Goal: Task Accomplishment & Management: Manage account settings

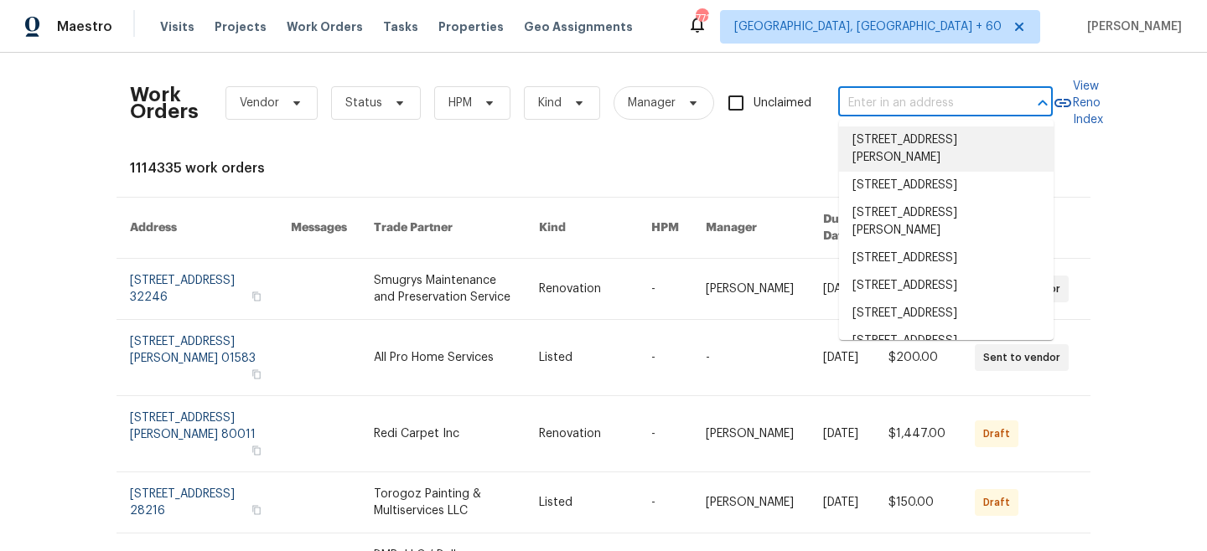
paste input "365 Belmont Rd"
type input "365 Belmont Rd"
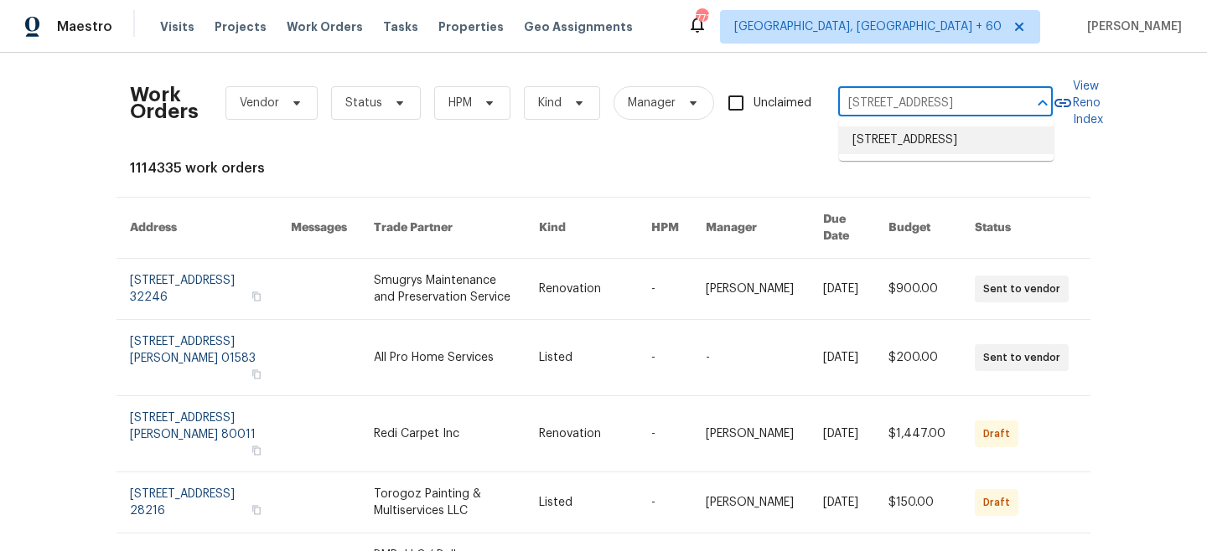
click at [935, 145] on li "[STREET_ADDRESS]" at bounding box center [946, 141] width 215 height 28
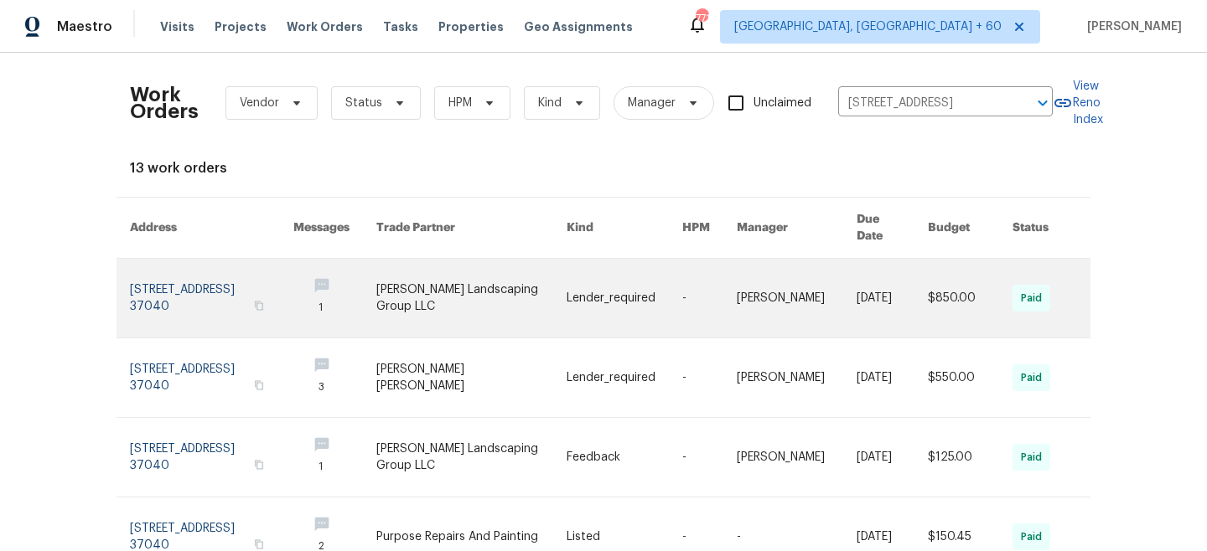
click at [651, 266] on link at bounding box center [624, 298] width 116 height 79
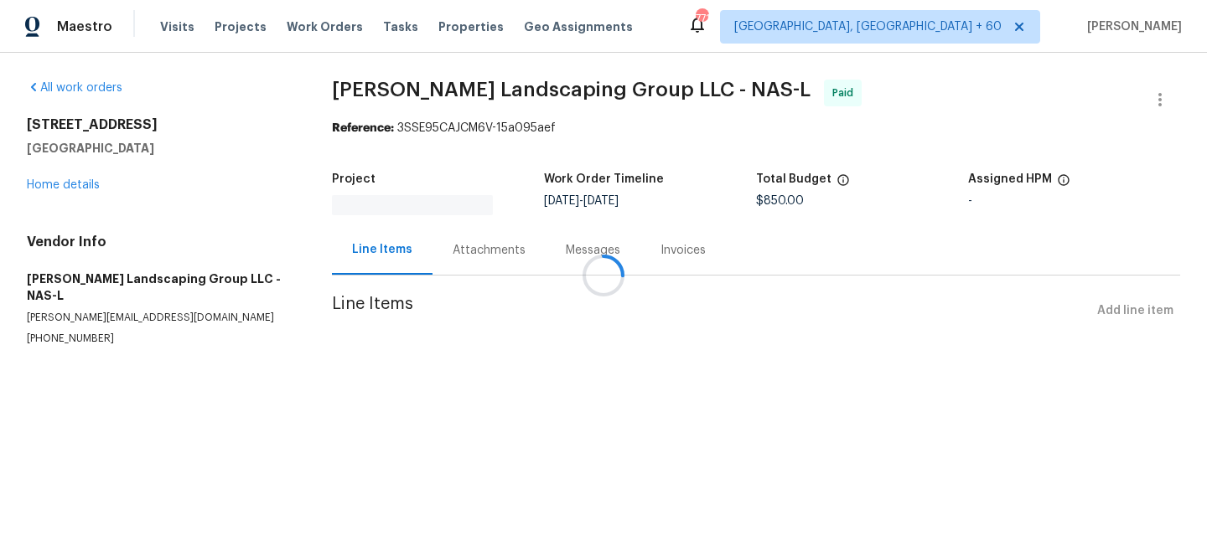
click at [65, 185] on div at bounding box center [603, 275] width 1207 height 551
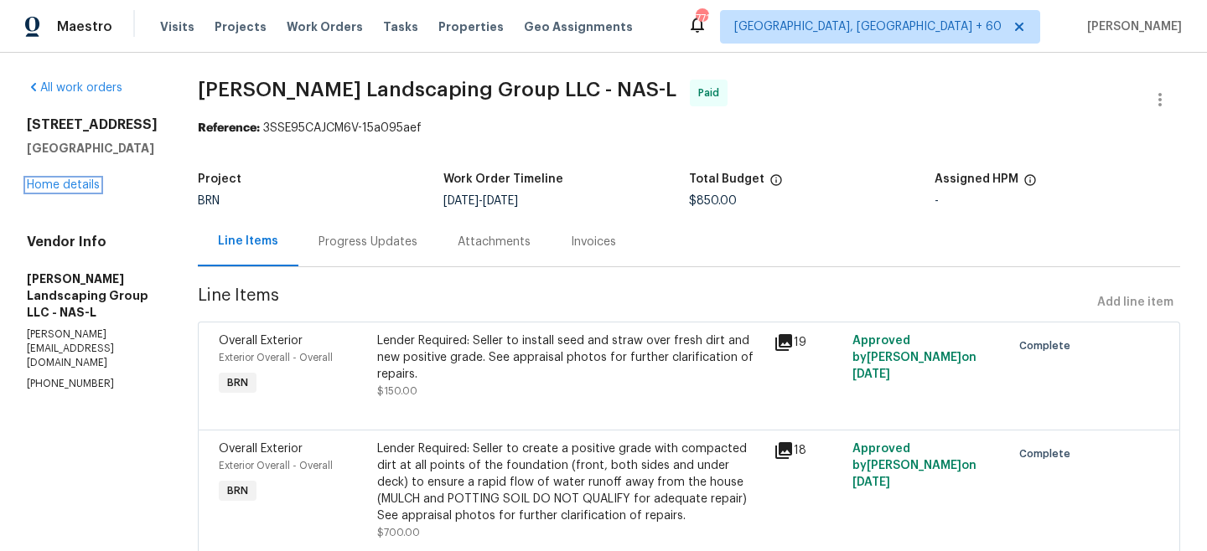
click at [72, 185] on link "Home details" at bounding box center [63, 185] width 73 height 12
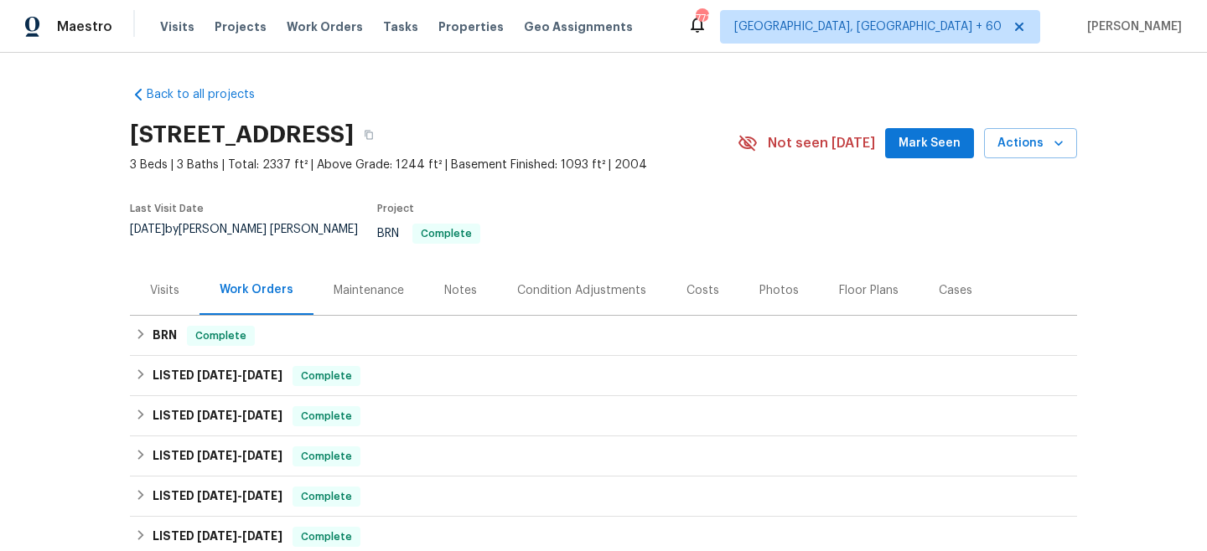
click at [346, 286] on div "Maintenance" at bounding box center [368, 290] width 70 height 17
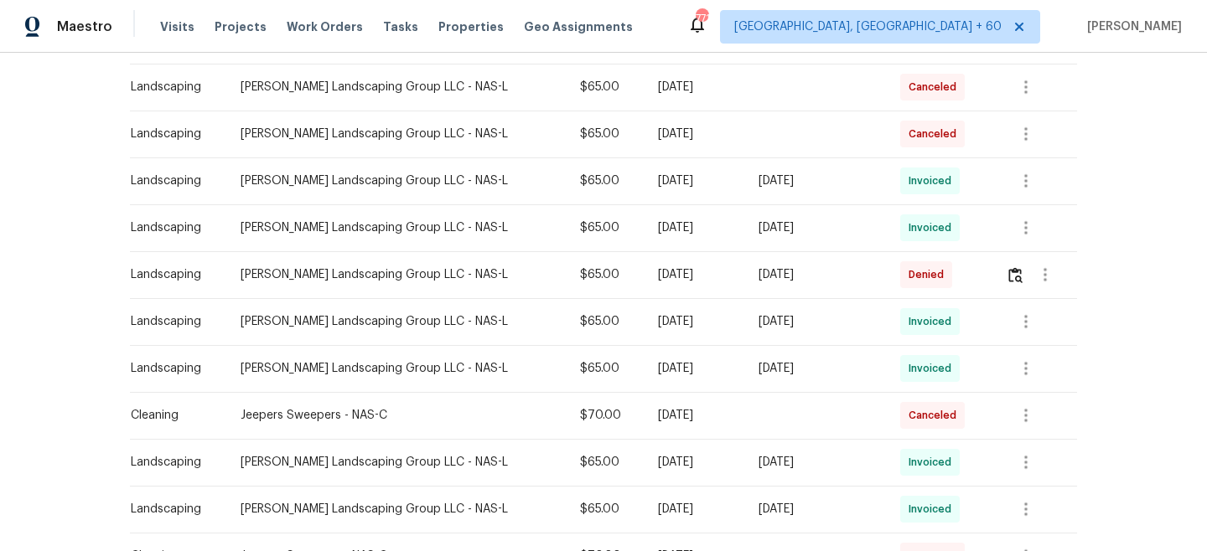
scroll to position [323, 0]
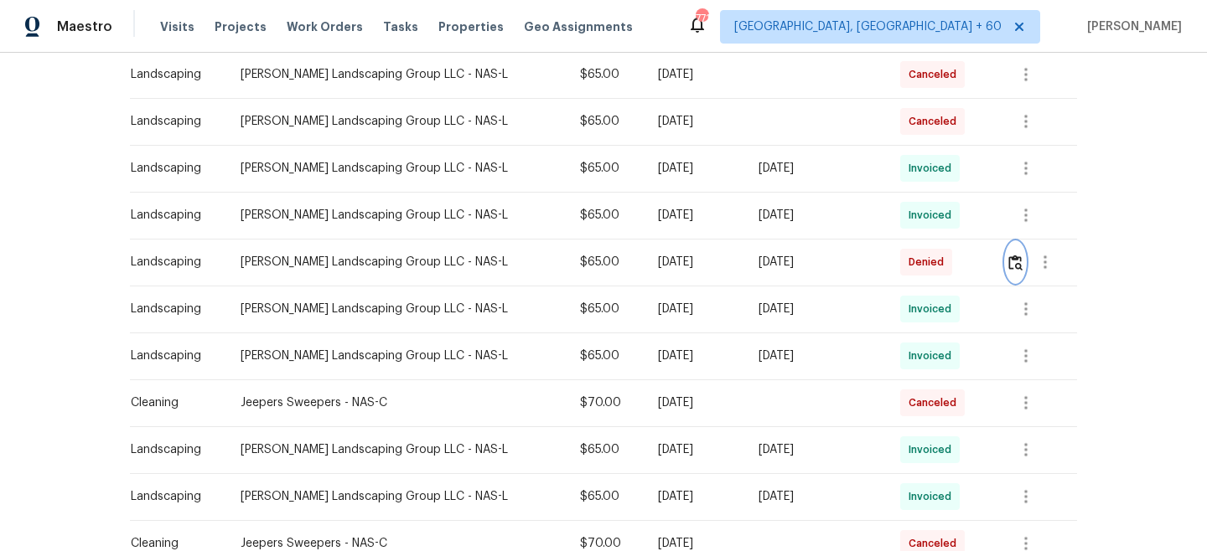
click at [1014, 255] on img "button" at bounding box center [1015, 263] width 14 height 16
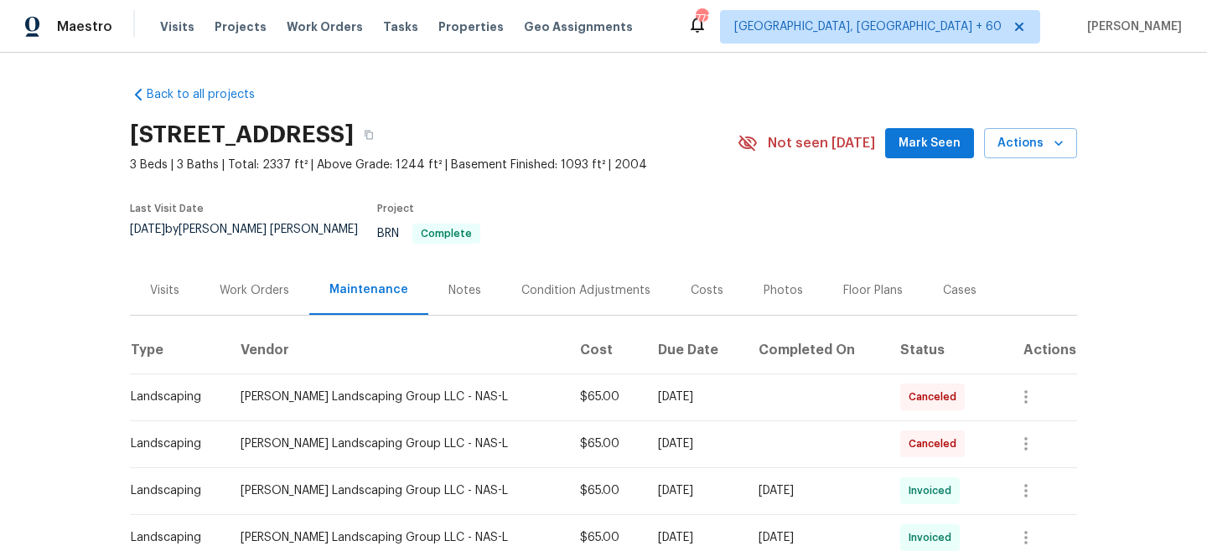
click at [251, 289] on div "Work Orders" at bounding box center [254, 290] width 110 height 49
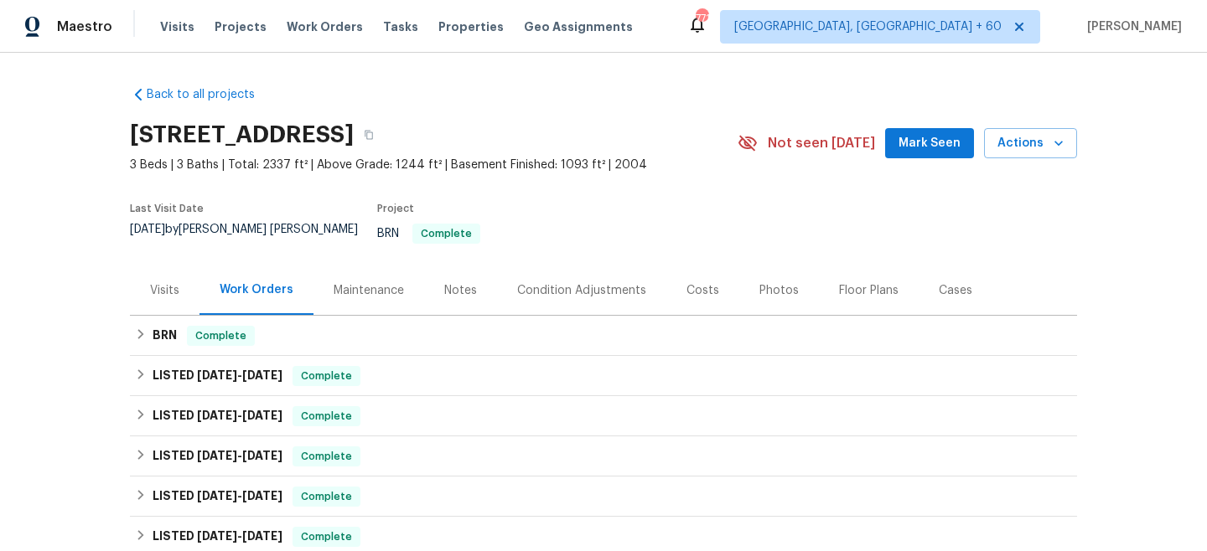
scroll to position [291, 0]
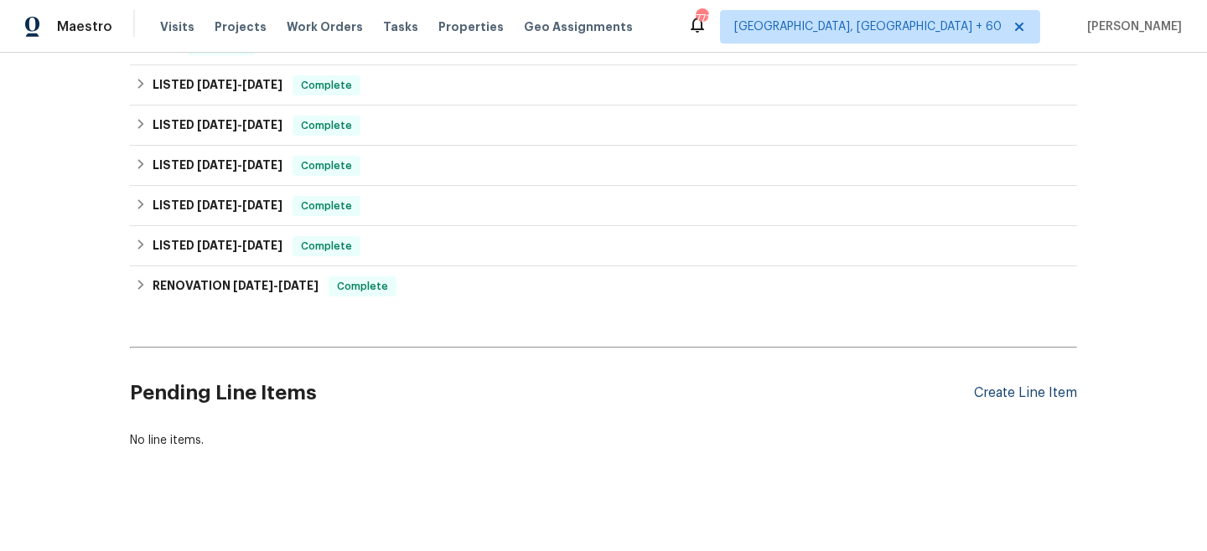
click at [1016, 385] on div "Create Line Item" at bounding box center [1025, 393] width 103 height 16
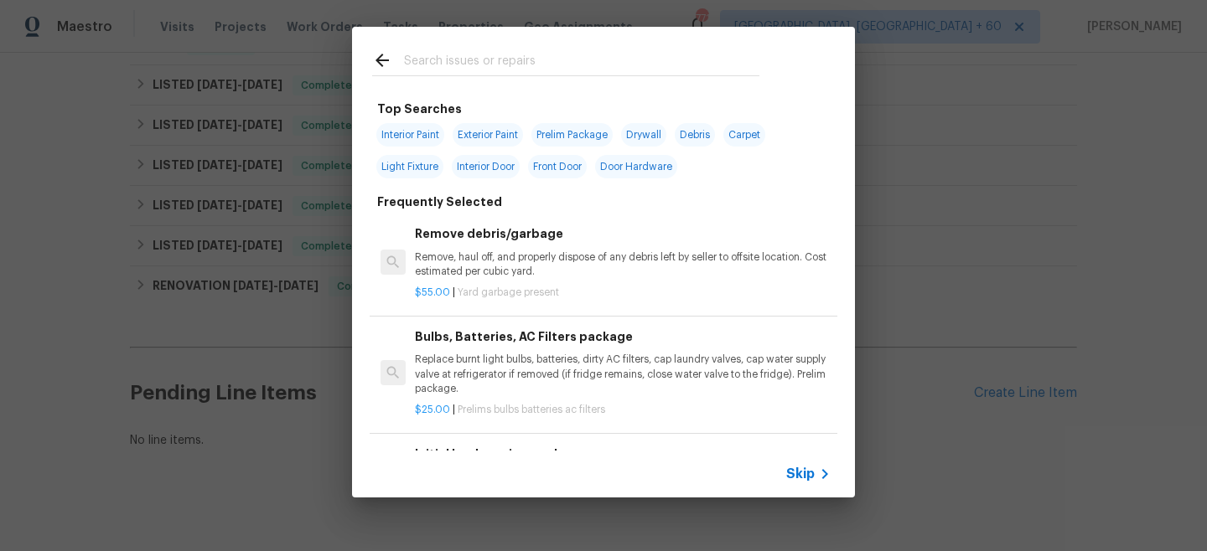
click at [787, 472] on span "Skip" at bounding box center [800, 474] width 28 height 17
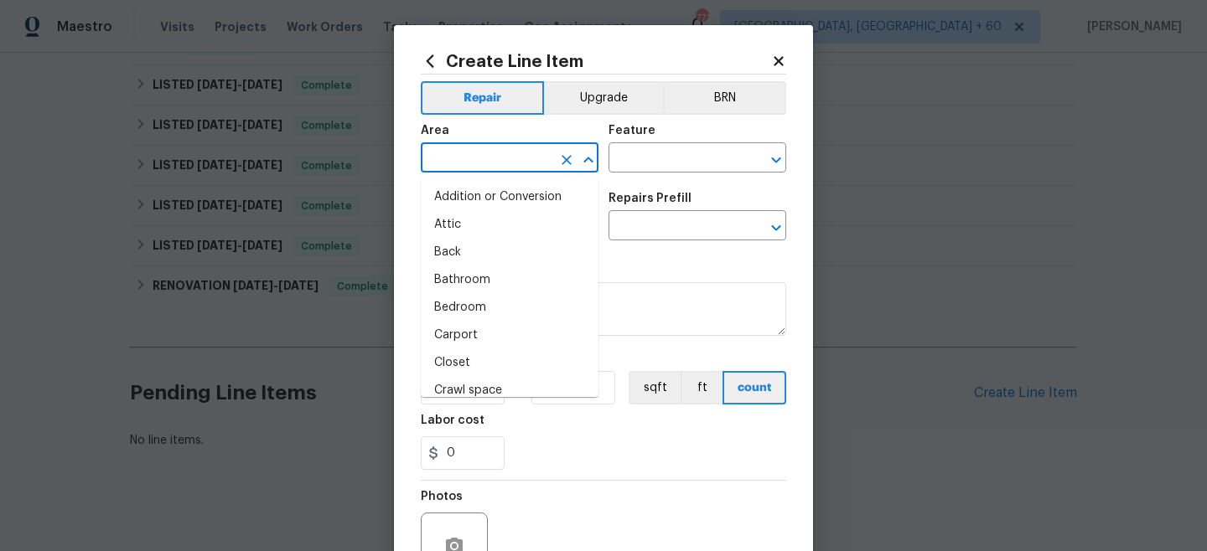
click at [476, 158] on input "text" at bounding box center [486, 160] width 131 height 26
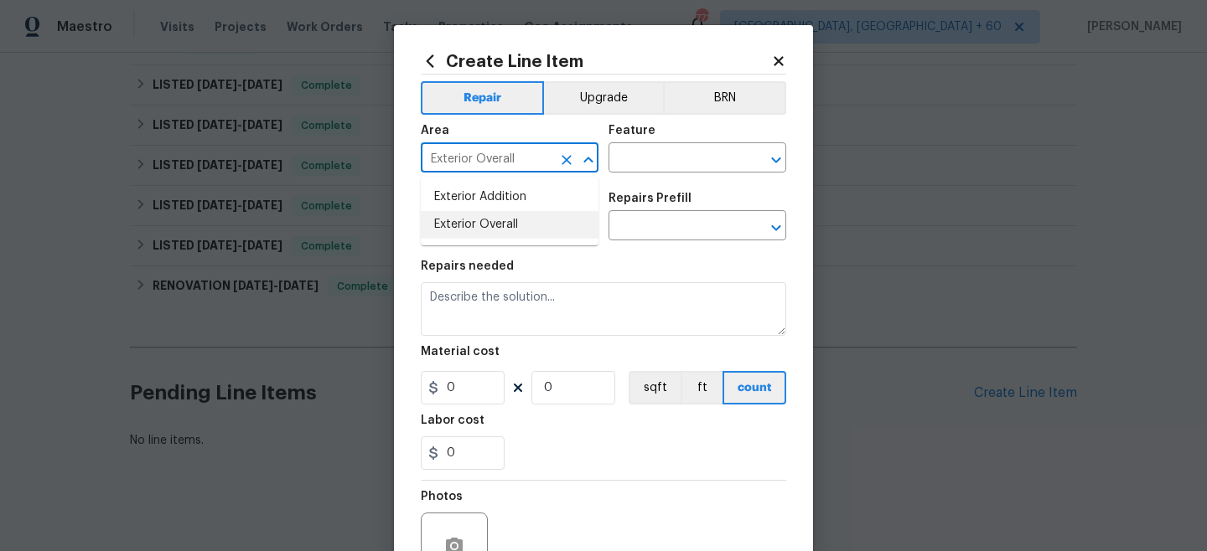
type input "Exterior Overall"
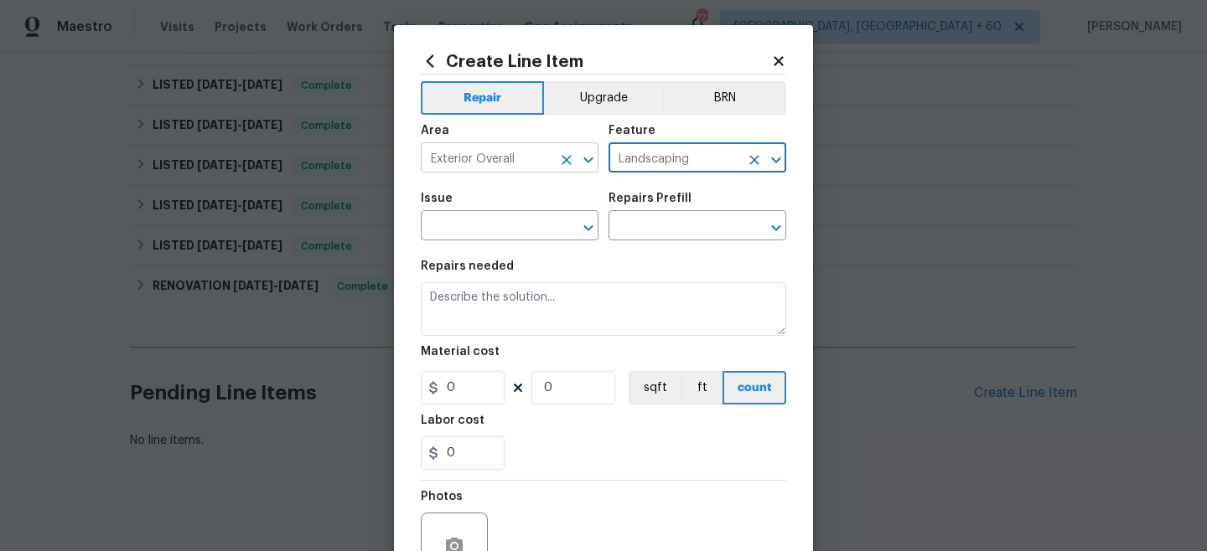
type input "Landscaping"
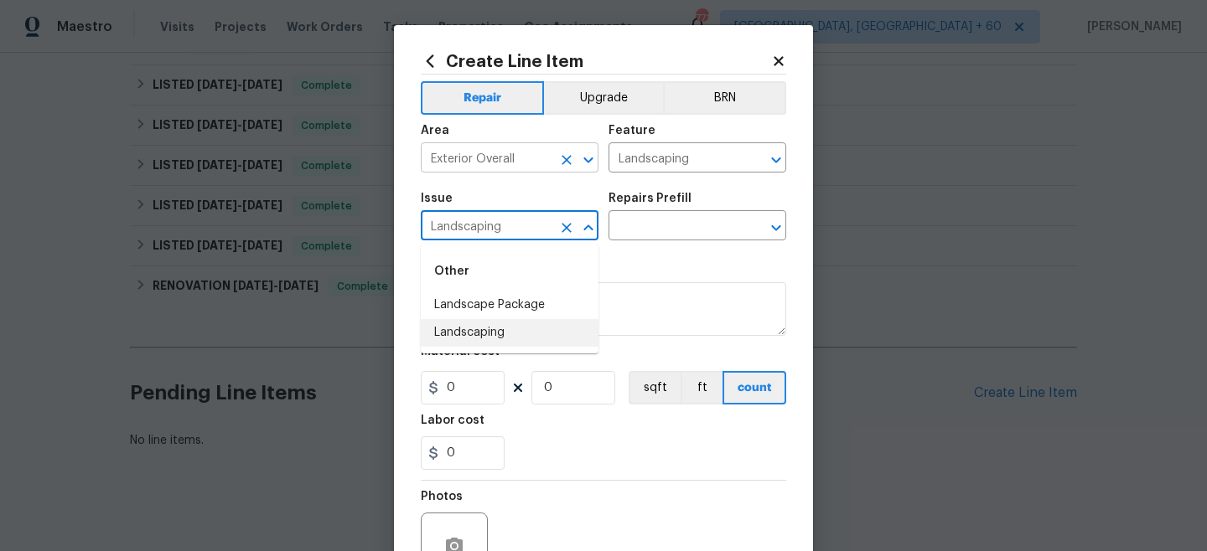
type input "Landscaping"
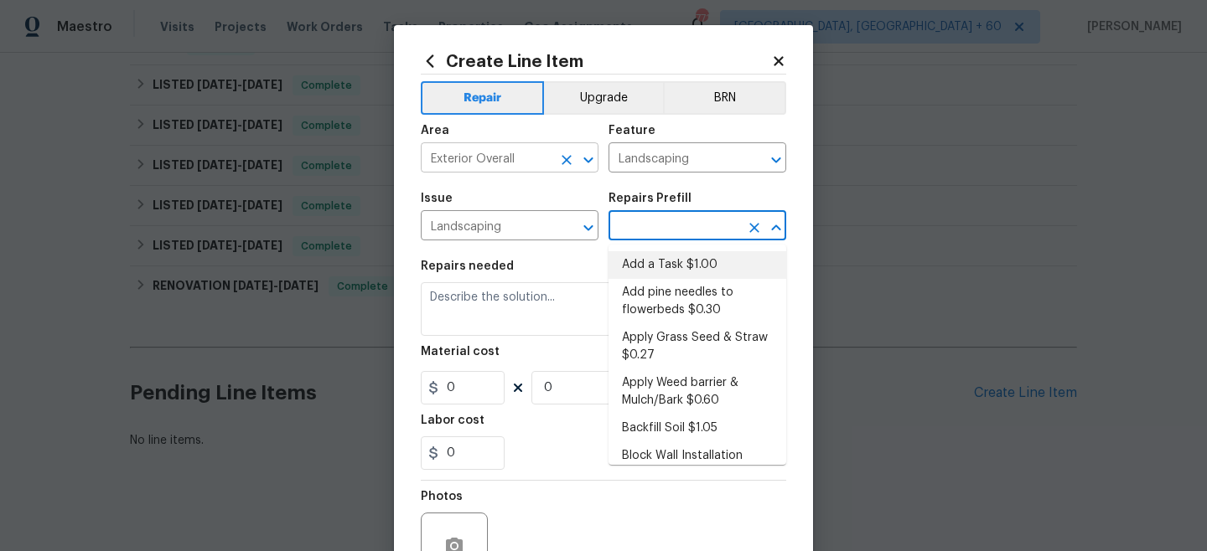
type input "Add a Task $1.00"
type textarea "HPM to detail"
type input "1"
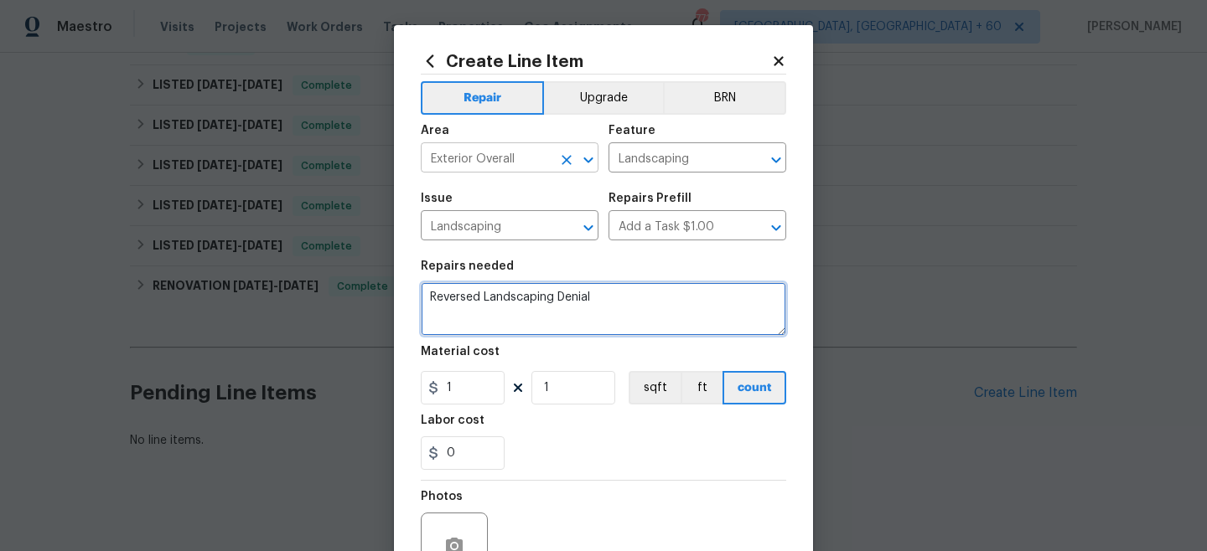
type textarea "Reversed Landscaping Denial"
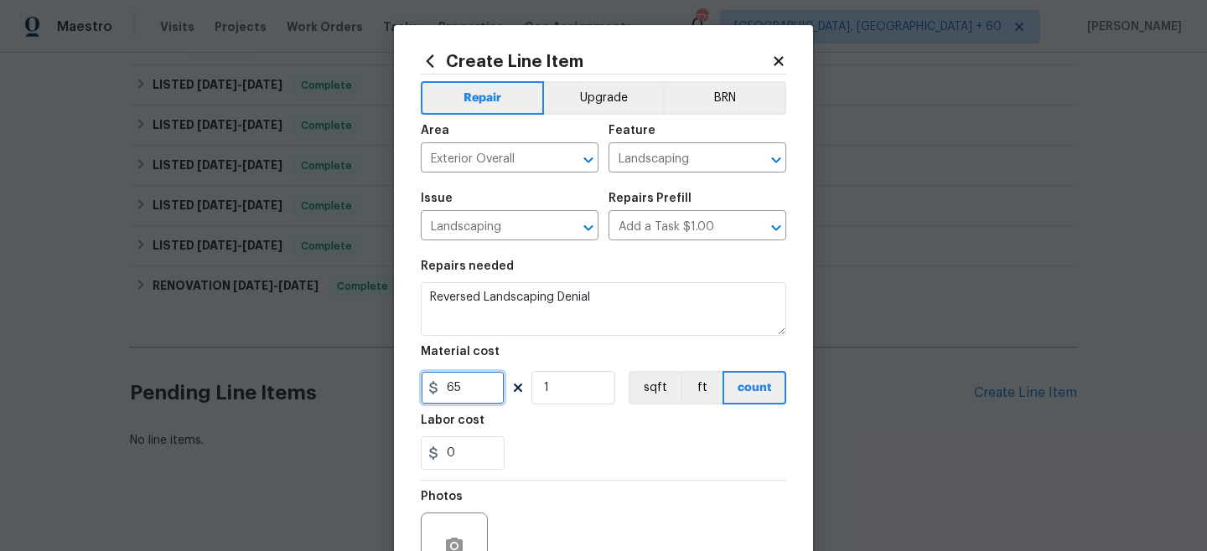
type input "65"
click at [553, 473] on section "Repairs needed Reversed Landscaping Denial Material cost 65 1 sqft ft count Lab…" at bounding box center [603, 366] width 365 height 230
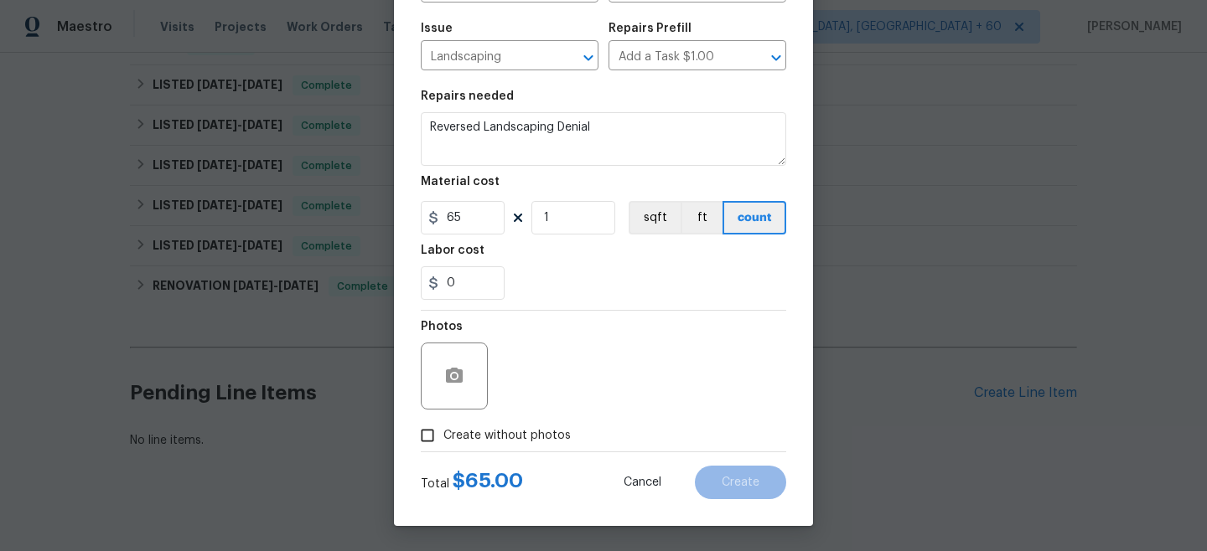
click at [489, 439] on span "Create without photos" at bounding box center [506, 436] width 127 height 18
click at [443, 439] on input "Create without photos" at bounding box center [427, 436] width 32 height 32
checkbox input "true"
click at [629, 353] on textarea at bounding box center [643, 376] width 285 height 67
type textarea "n/a"
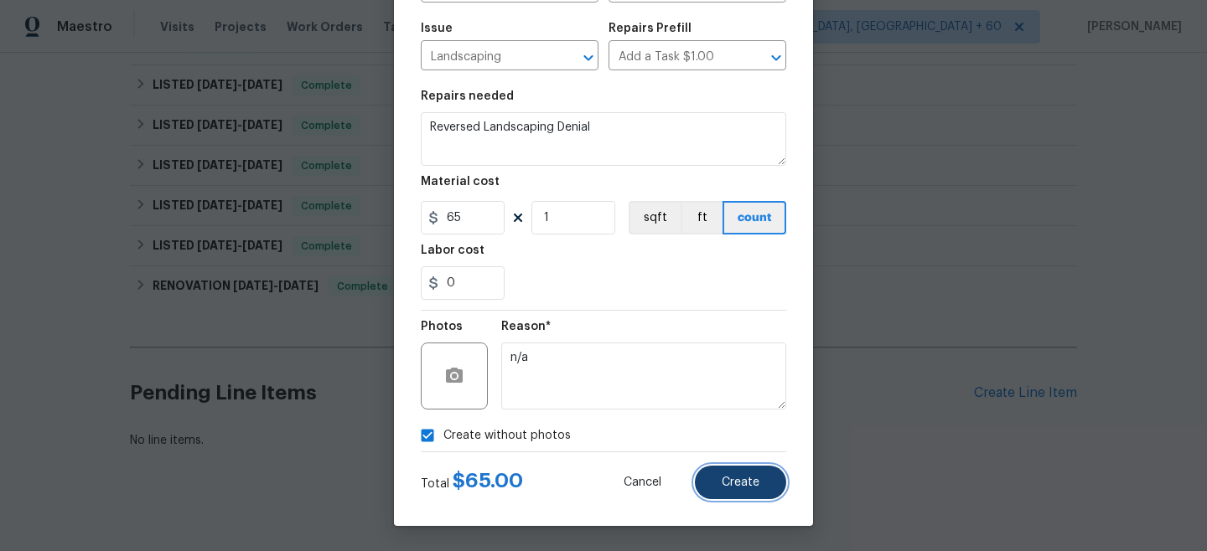
click at [739, 484] on span "Create" at bounding box center [740, 483] width 38 height 13
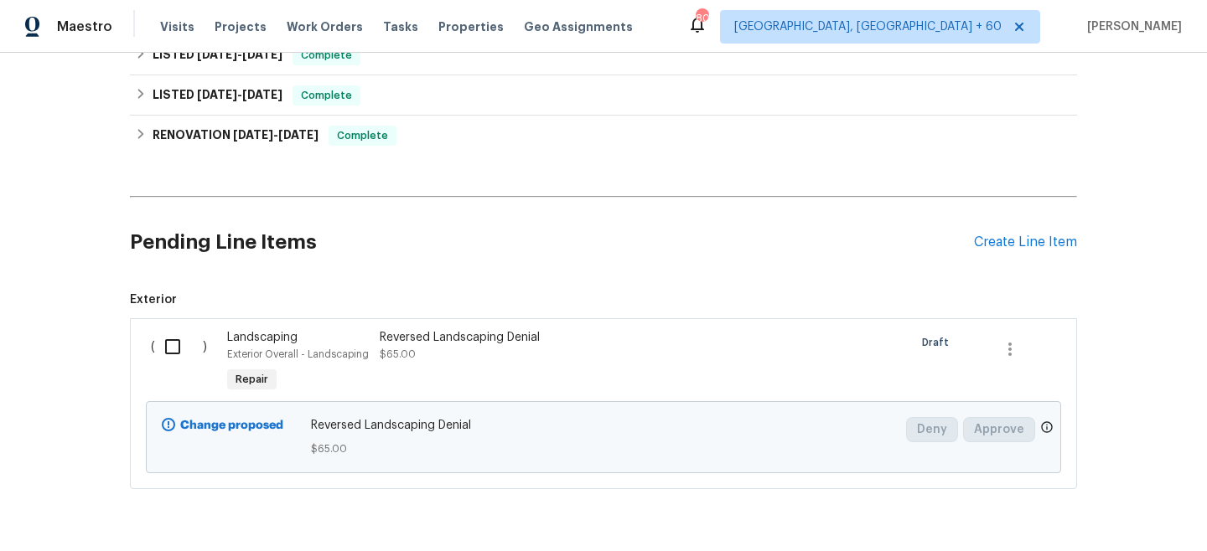
scroll to position [482, 0]
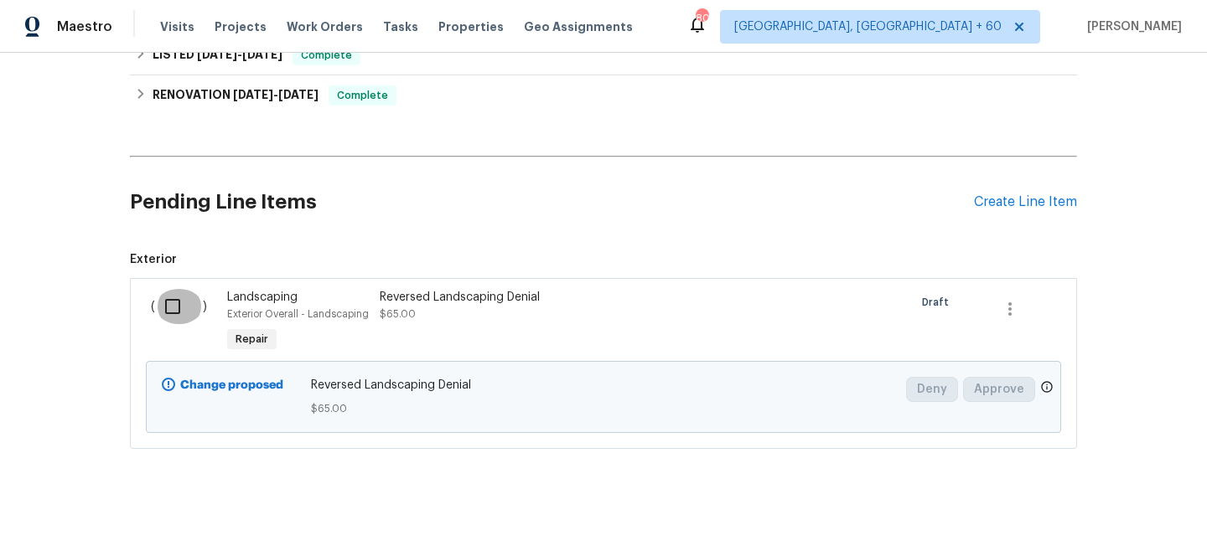
click at [174, 301] on input "checkbox" at bounding box center [179, 306] width 48 height 35
checkbox input "true"
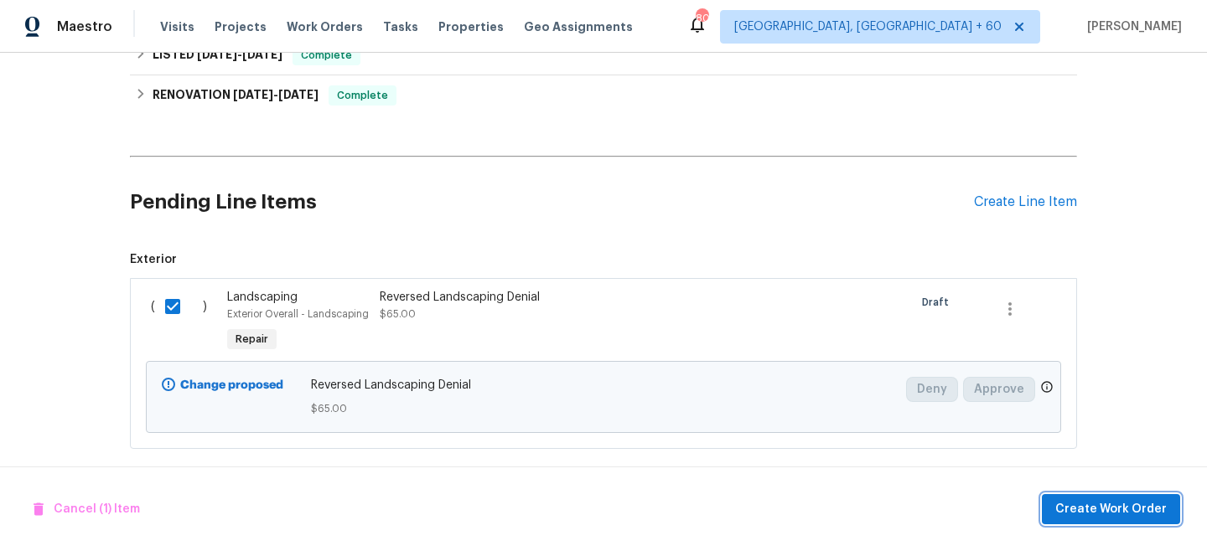
click at [1112, 503] on span "Create Work Order" at bounding box center [1110, 509] width 111 height 21
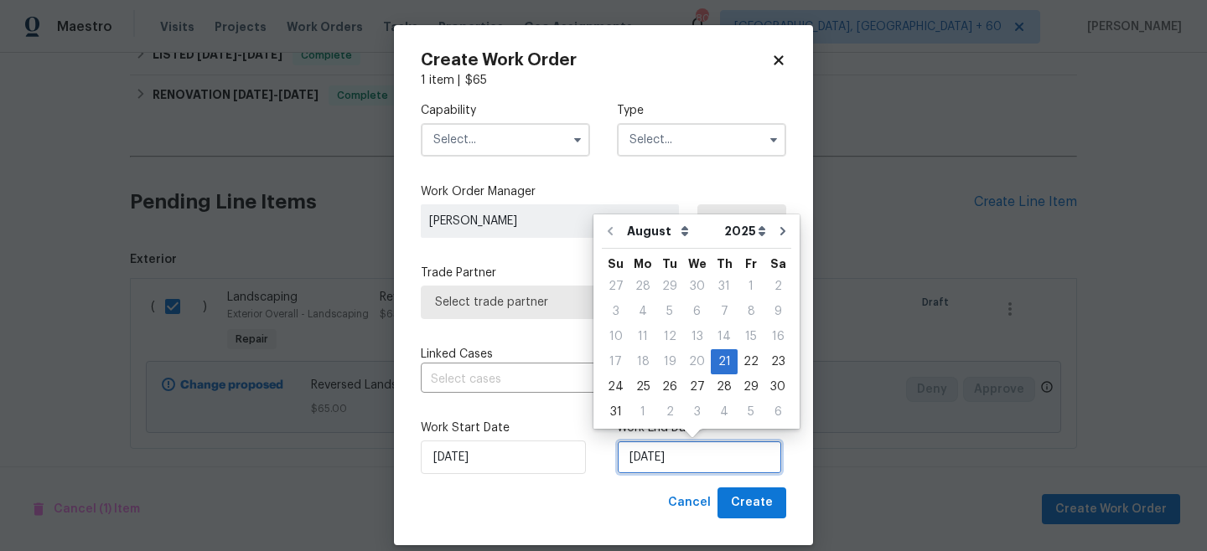
click at [683, 461] on input "[DATE]" at bounding box center [699, 458] width 165 height 34
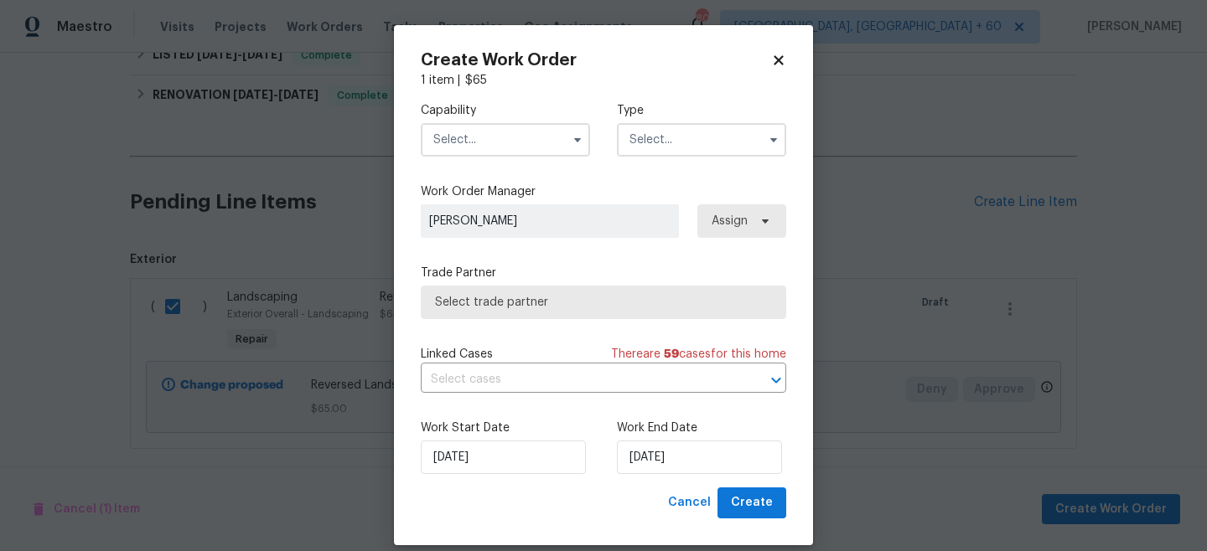
click at [694, 139] on input "text" at bounding box center [701, 140] width 169 height 34
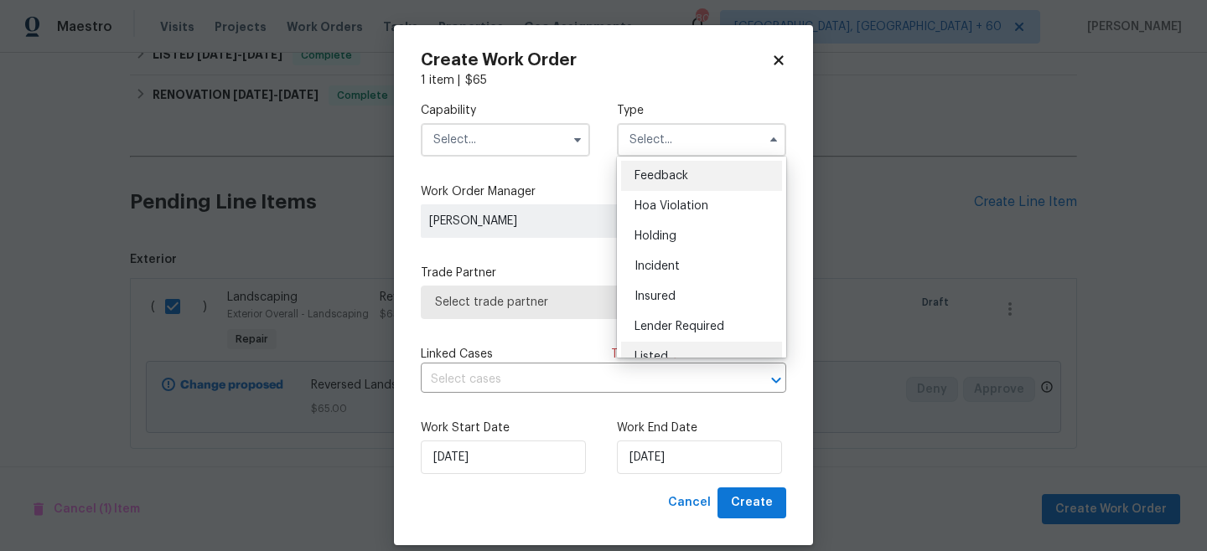
click at [666, 351] on span "Listed" at bounding box center [651, 357] width 34 height 12
type input "Listed"
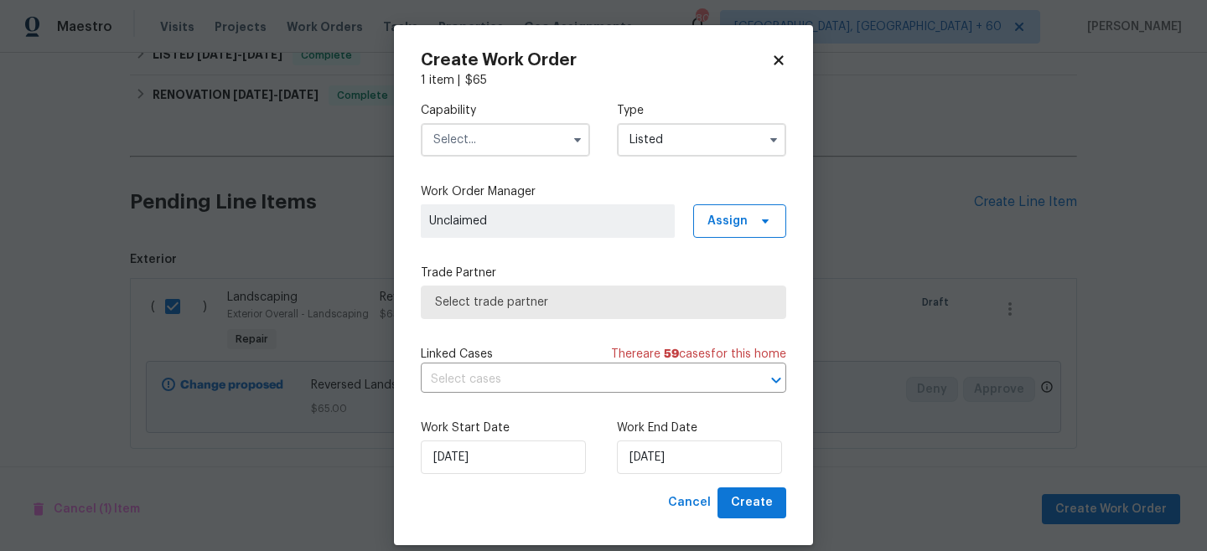
click at [497, 136] on input "text" at bounding box center [505, 140] width 169 height 34
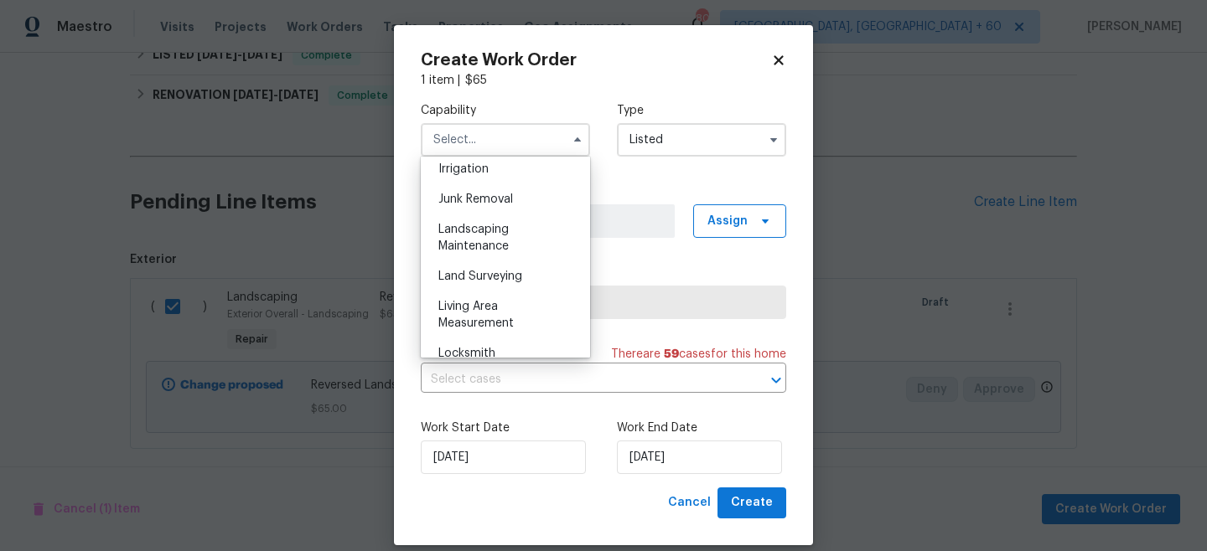
scroll to position [1039, 0]
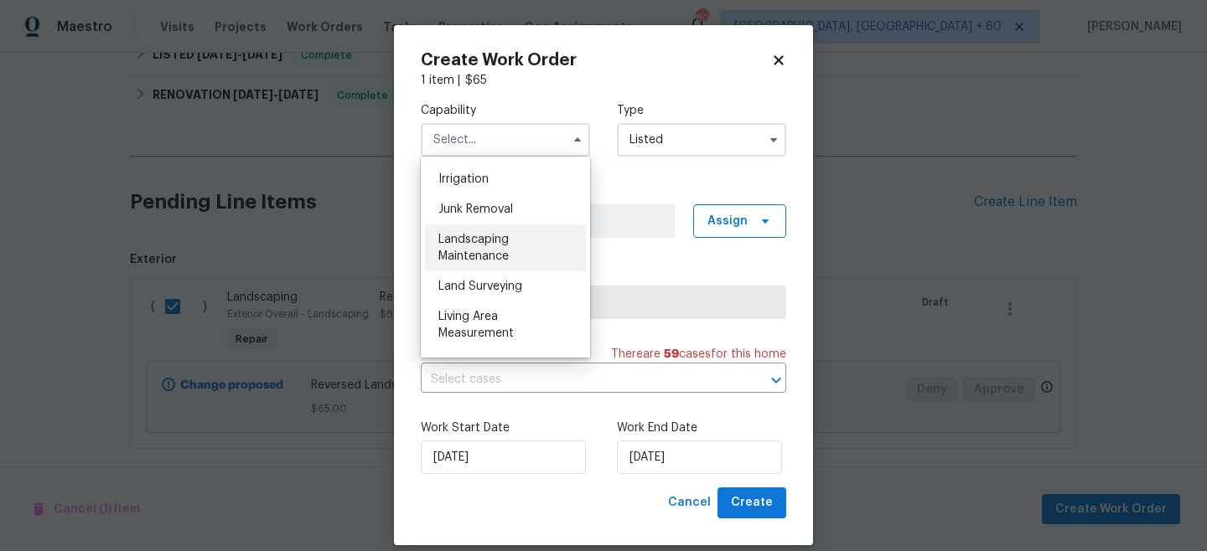
click at [489, 250] on div "Landscaping Maintenance" at bounding box center [505, 248] width 161 height 47
type input "Landscaping Maintenance"
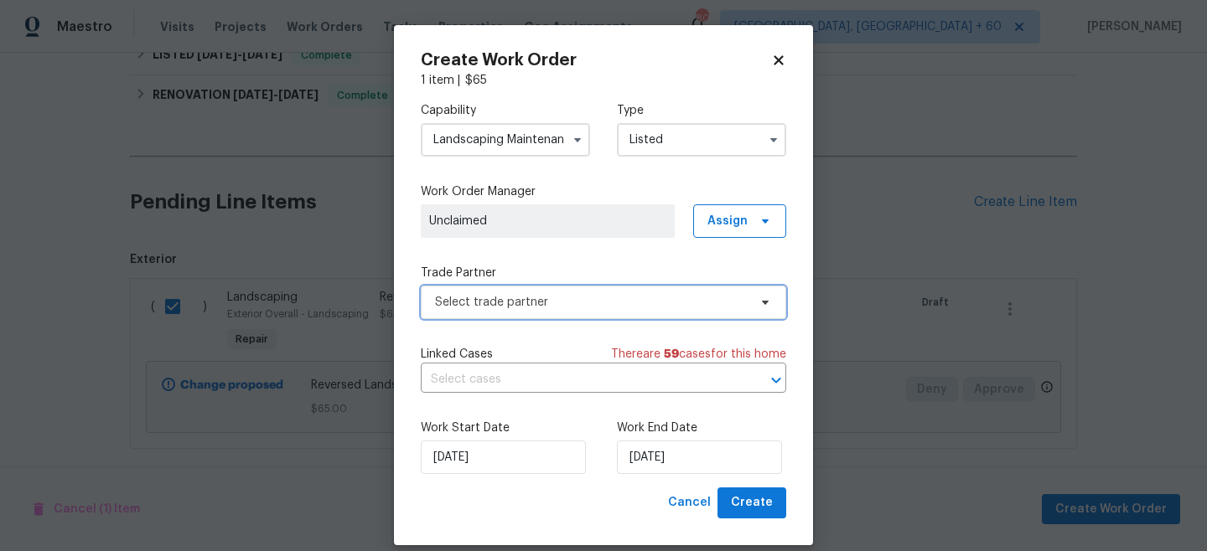
click at [526, 309] on span "Select trade partner" at bounding box center [591, 302] width 313 height 17
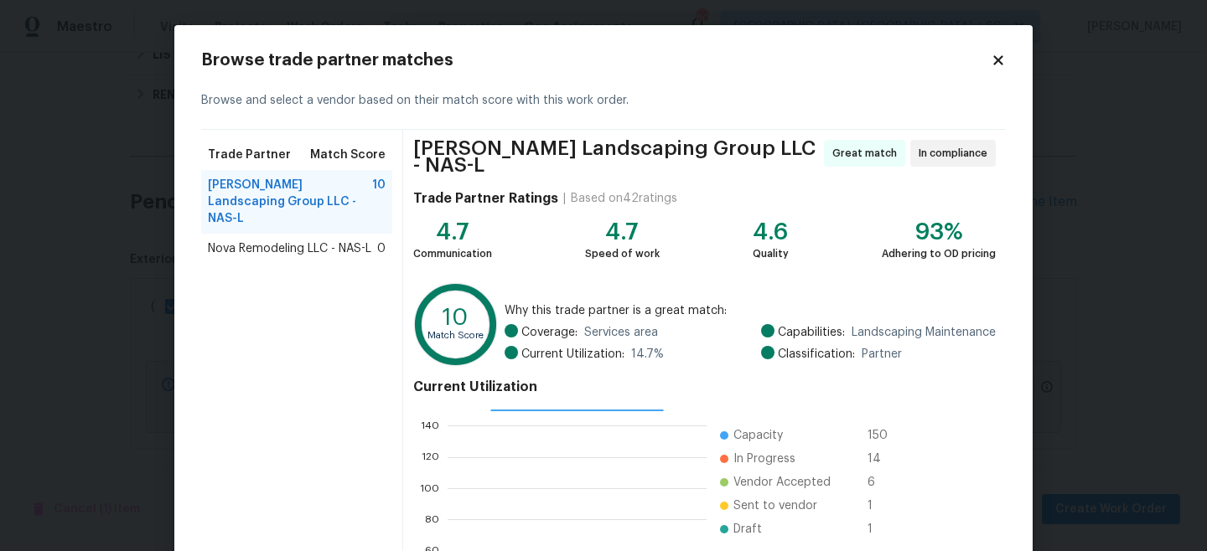
scroll to position [188, 0]
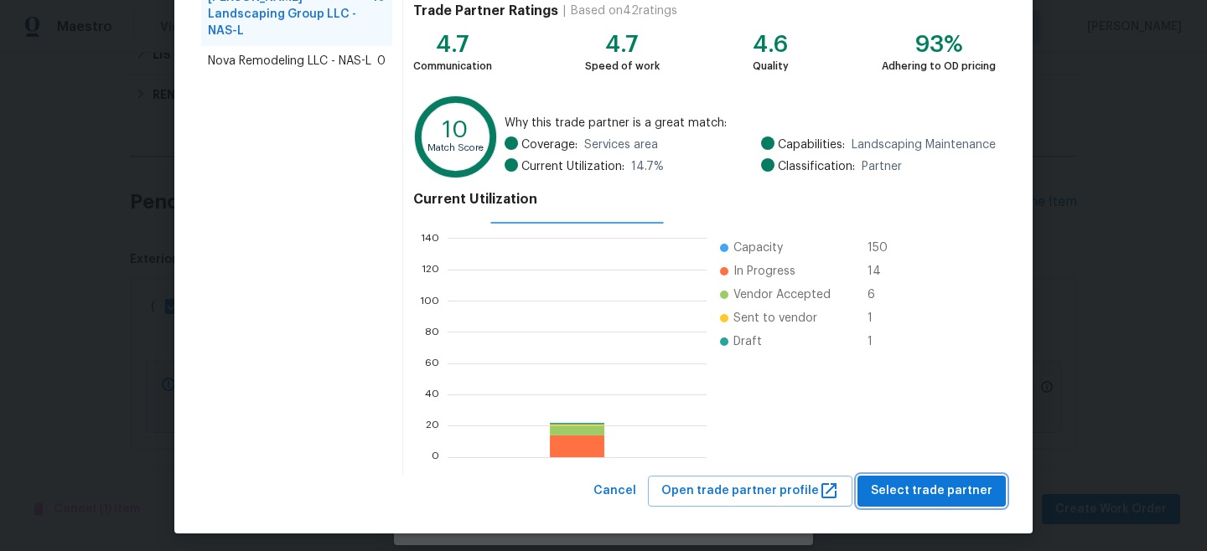
click at [928, 483] on span "Select trade partner" at bounding box center [931, 491] width 121 height 21
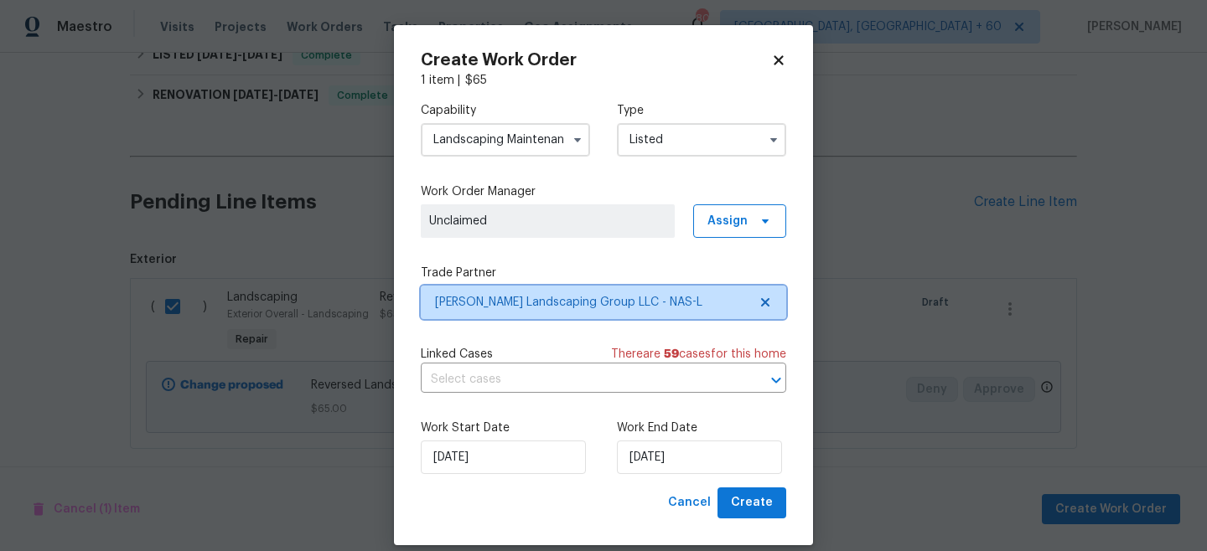
scroll to position [0, 0]
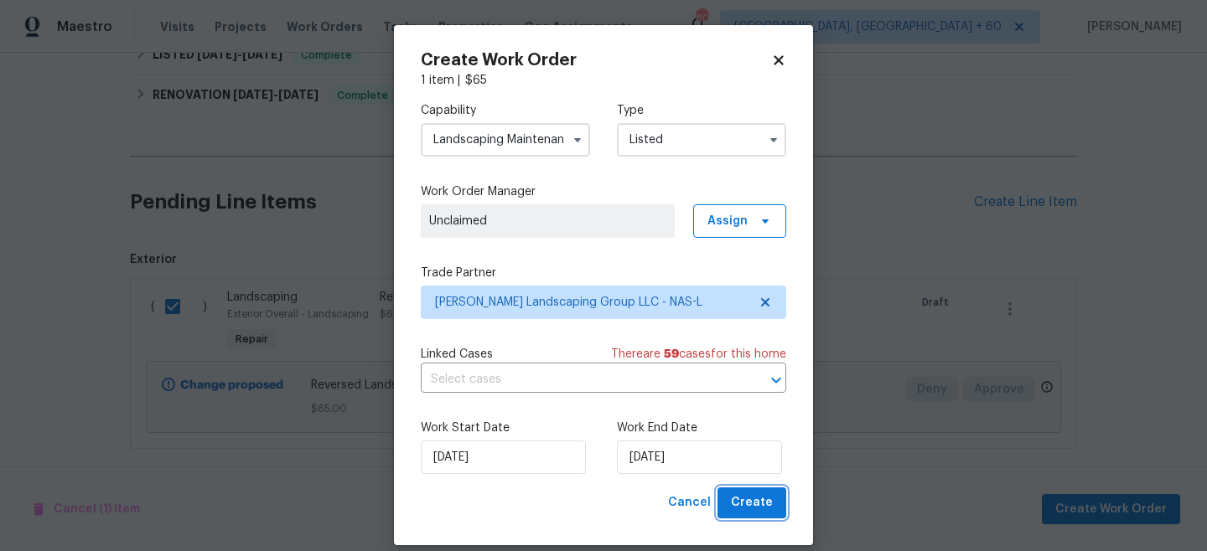
click at [743, 508] on span "Create" at bounding box center [752, 503] width 42 height 21
checkbox input "false"
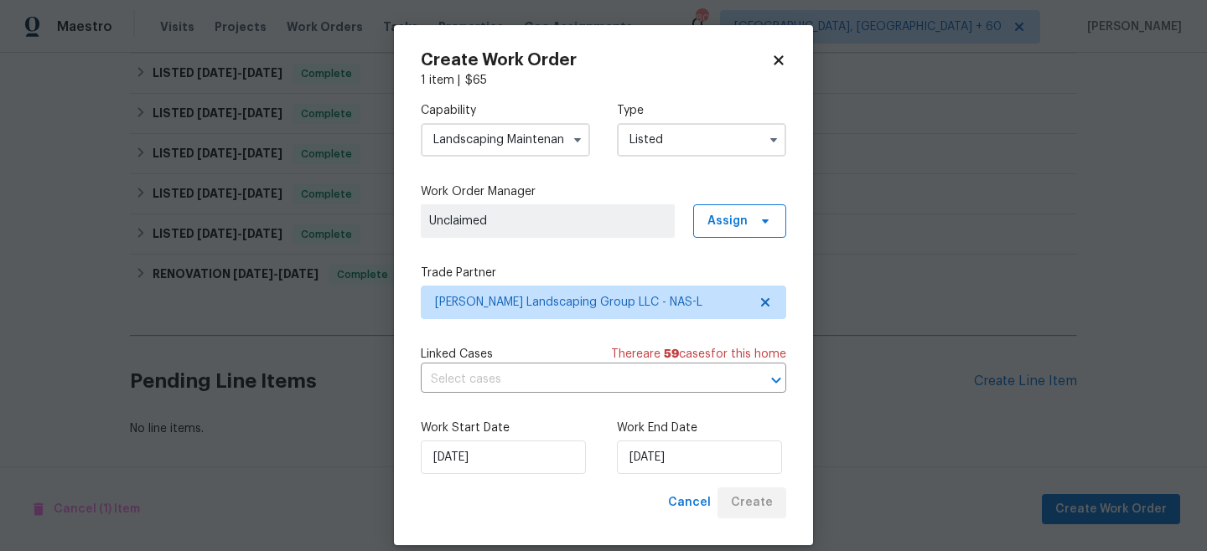
scroll to position [331, 0]
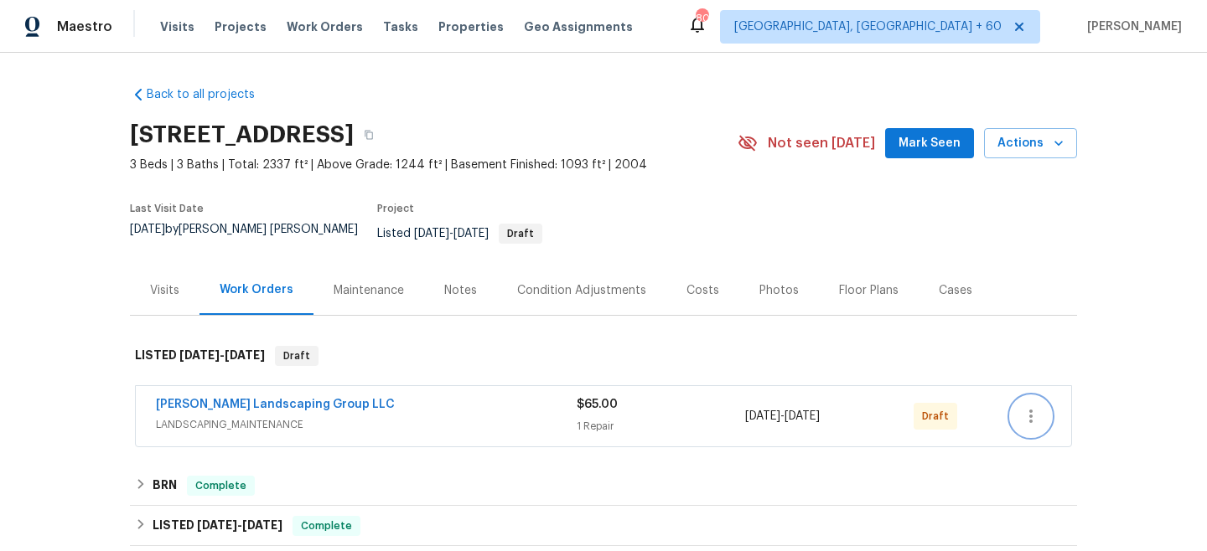
click at [1031, 406] on icon "button" at bounding box center [1031, 416] width 20 height 20
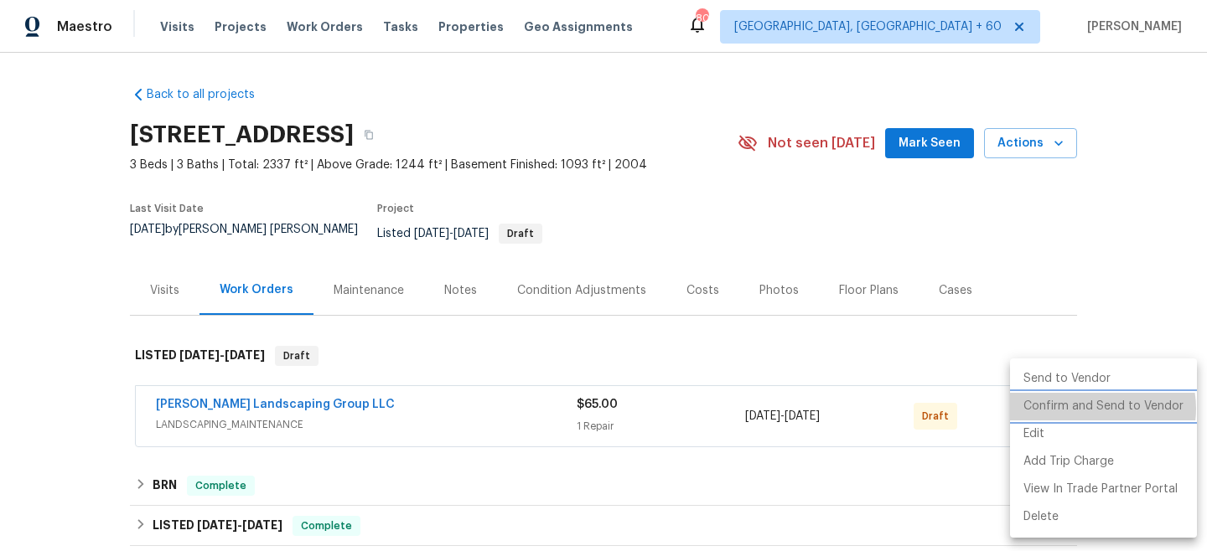
click at [1097, 409] on li "Confirm and Send to Vendor" at bounding box center [1103, 407] width 187 height 28
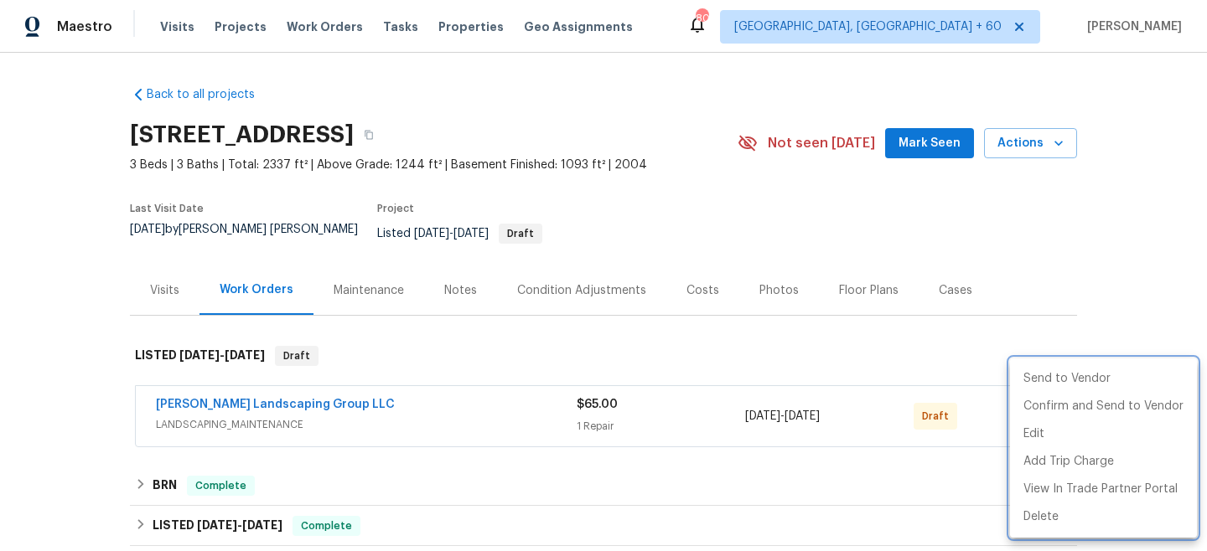
click at [1121, 311] on div at bounding box center [603, 275] width 1207 height 551
